Goal: Task Accomplishment & Management: Use online tool/utility

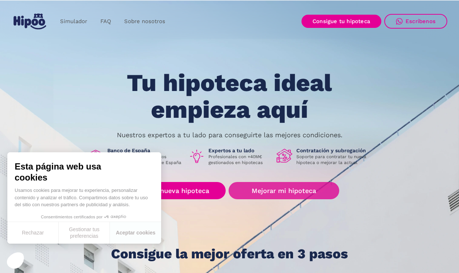
click at [309, 195] on link "Mejorar mi hipoteca" at bounding box center [284, 190] width 110 height 17
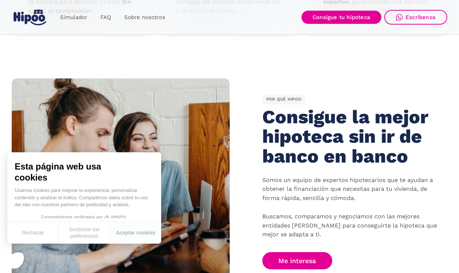
scroll to position [429, 0]
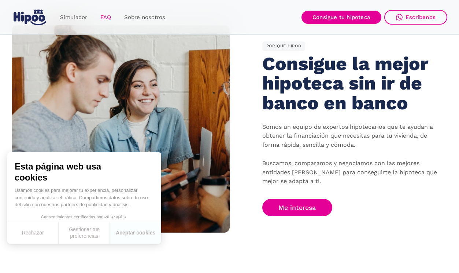
click at [100, 16] on link "FAQ" at bounding box center [106, 17] width 24 height 14
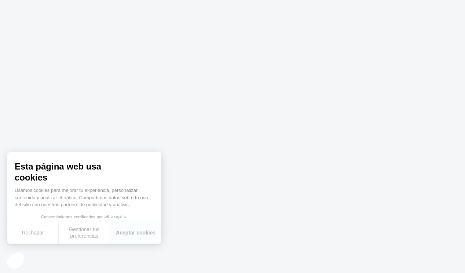
click at [37, 234] on button "Rechazar" at bounding box center [32, 233] width 51 height 22
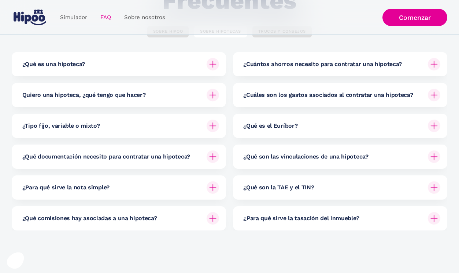
scroll to position [17, 0]
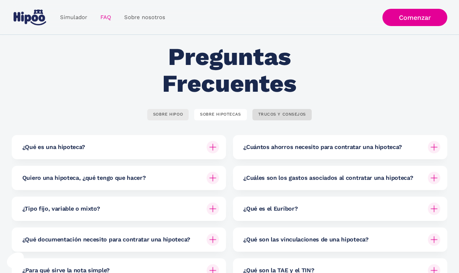
click at [173, 113] on div "SOBRE HIPOO" at bounding box center [168, 114] width 30 height 5
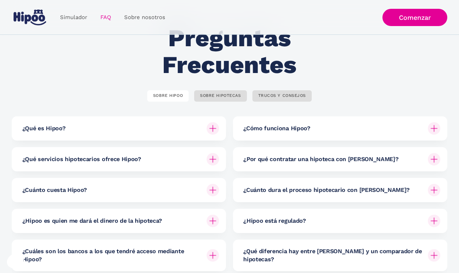
scroll to position [41, 0]
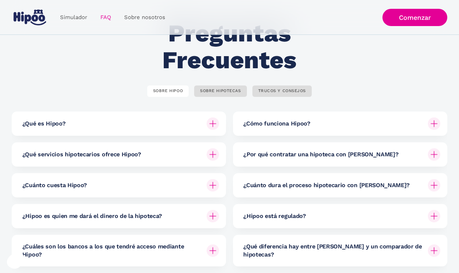
click at [188, 185] on div "¿Cuánto cuesta Hipoo?" at bounding box center [120, 185] width 197 height 24
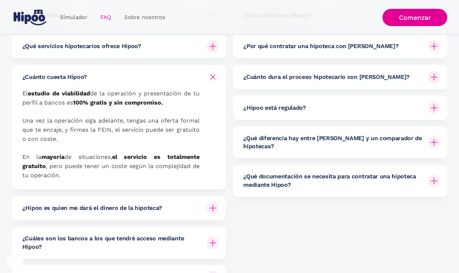
scroll to position [154, 0]
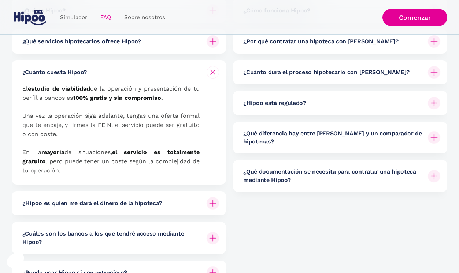
click at [174, 241] on h6 "¿Cuáles son los bancos a los que tendré acceso mediante Hipoo?" at bounding box center [111, 237] width 179 height 16
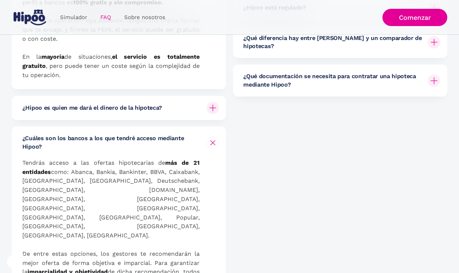
scroll to position [266, 0]
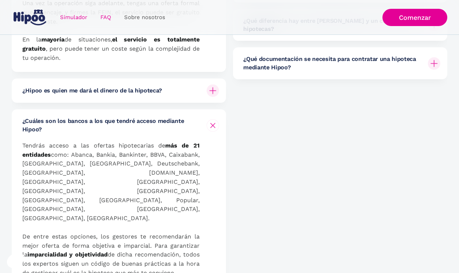
click at [74, 14] on link "Simulador" at bounding box center [74, 17] width 40 height 14
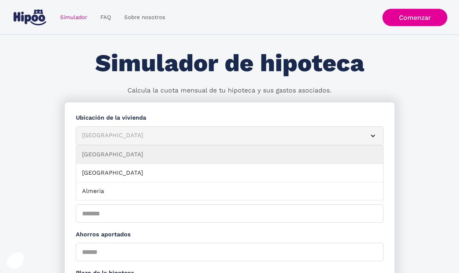
scroll to position [12, 0]
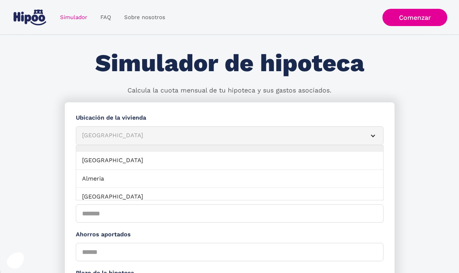
click at [124, 133] on div "Albacete" at bounding box center [221, 135] width 278 height 9
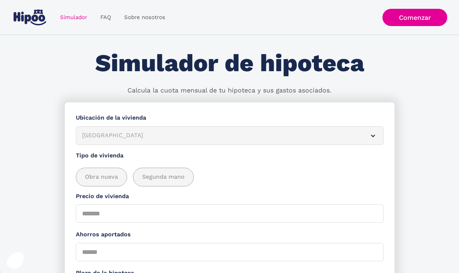
click at [123, 135] on div "Albacete" at bounding box center [221, 135] width 278 height 9
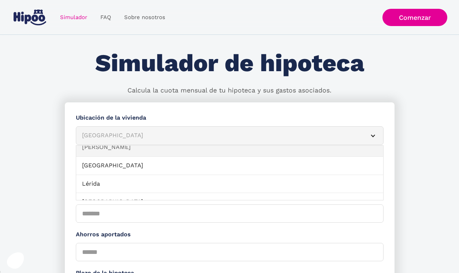
scroll to position [473, 0]
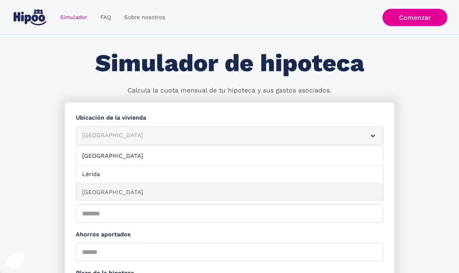
click at [108, 183] on link "Madrid" at bounding box center [229, 192] width 307 height 18
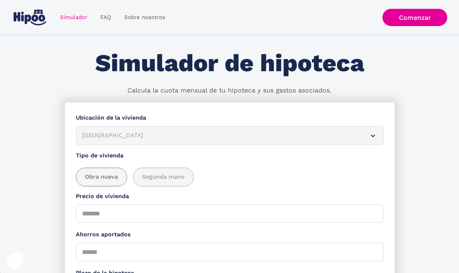
click at [108, 180] on div "add_description_here" at bounding box center [101, 177] width 51 height 18
click at [167, 175] on span "Segunda mano" at bounding box center [163, 176] width 43 height 9
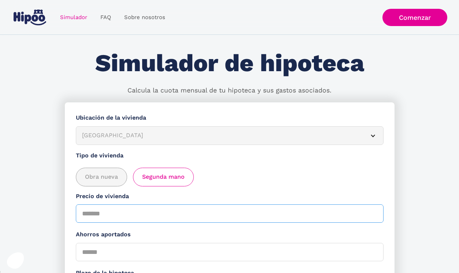
click at [140, 211] on input "Precio de vivienda" at bounding box center [230, 213] width 308 height 18
type input "******"
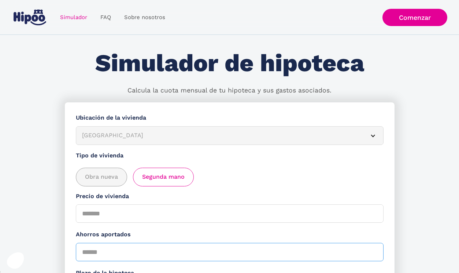
click at [112, 249] on input "Ahorros aportados" at bounding box center [230, 252] width 308 height 18
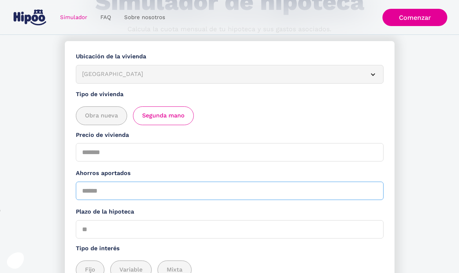
scroll to position [100, 0]
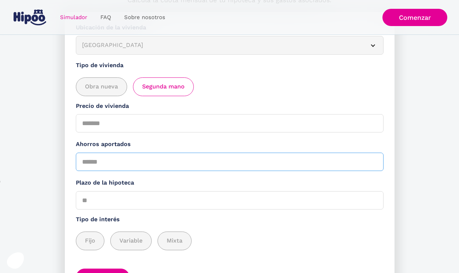
type input "******"
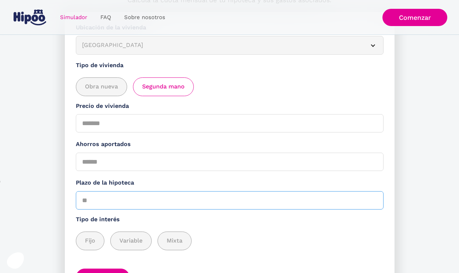
click at [167, 193] on input "Plazo de la hipoteca" at bounding box center [230, 200] width 308 height 18
type input "**"
click at [91, 236] on span "Fijo" at bounding box center [90, 240] width 10 height 9
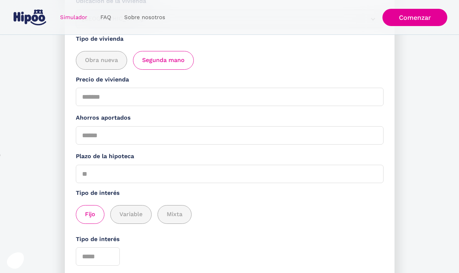
scroll to position [147, 0]
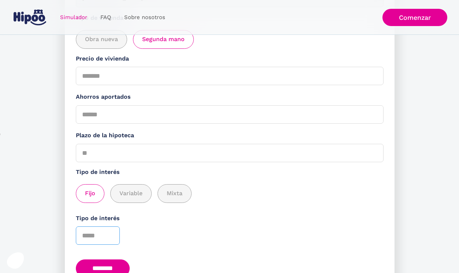
click at [112, 230] on input "*" at bounding box center [98, 235] width 44 height 18
type input "*"
click at [110, 233] on input "*" at bounding box center [98, 235] width 44 height 18
click at [174, 240] on div "Tipo de interés *" at bounding box center [230, 229] width 308 height 31
click at [90, 233] on input "*" at bounding box center [98, 235] width 44 height 18
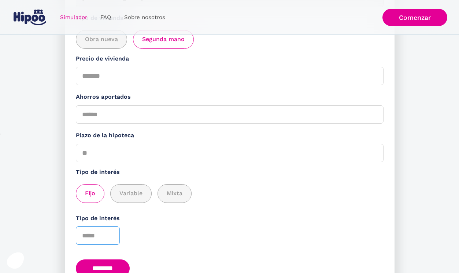
type input "****"
click at [114, 266] on input "********" at bounding box center [103, 268] width 54 height 18
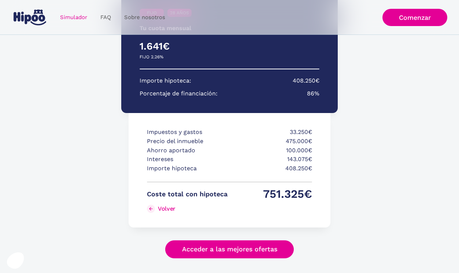
scroll to position [158, 0]
